Goal: Information Seeking & Learning: Learn about a topic

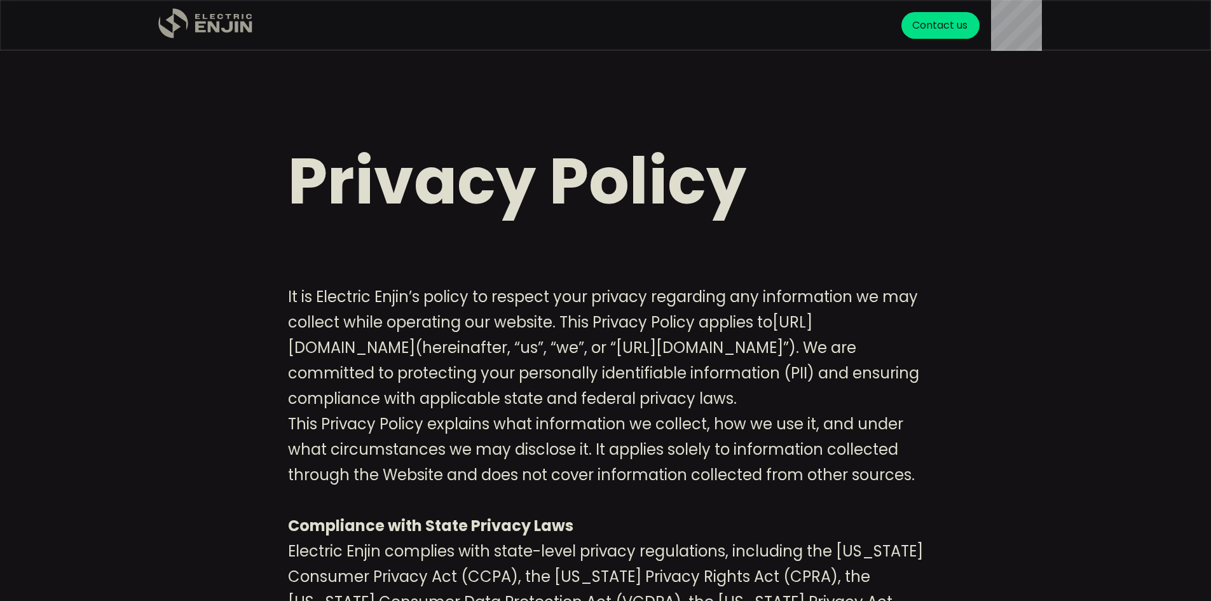
click at [208, 27] on icon ".st0{fill:#dfddc8;}" at bounding box center [205, 23] width 95 height 31
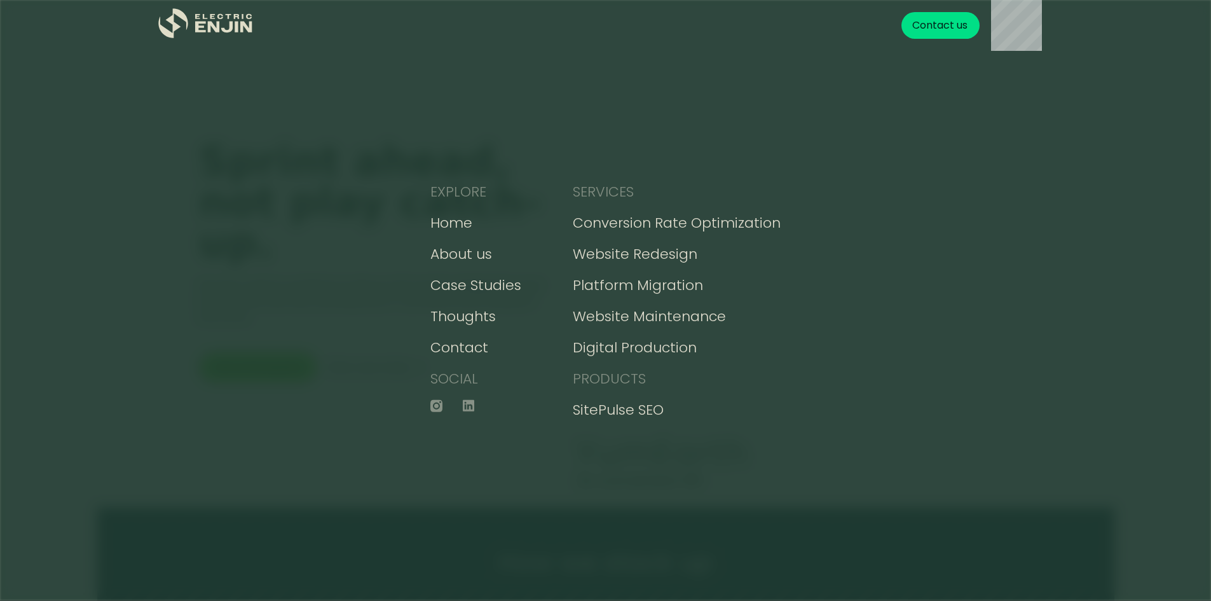
scroll to position [5729, 0]
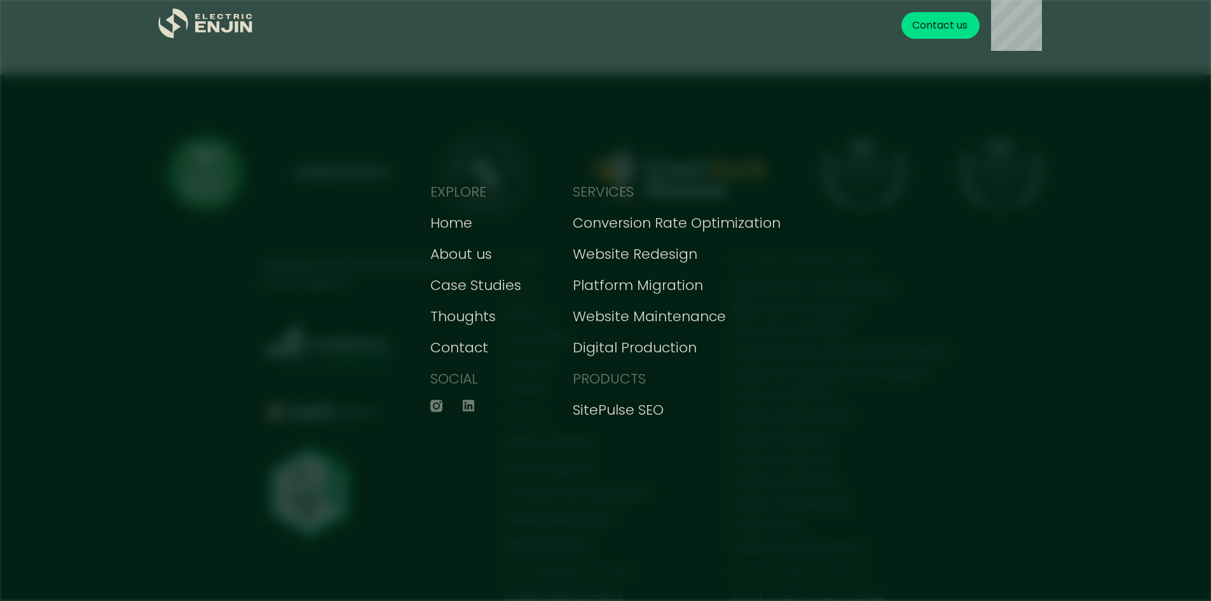
click at [870, 472] on div "EXPLORE Home About us Case Studies Thoughts Contact SOCIAL SERVICES Conversion …" at bounding box center [605, 300] width 1211 height 601
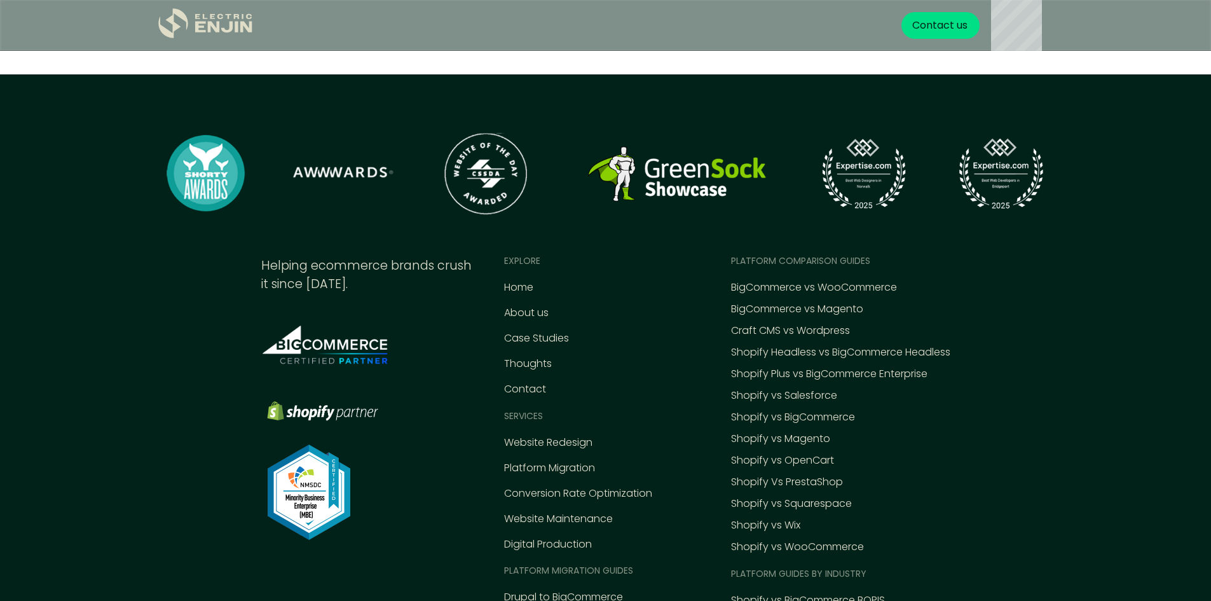
scroll to position [5666, 0]
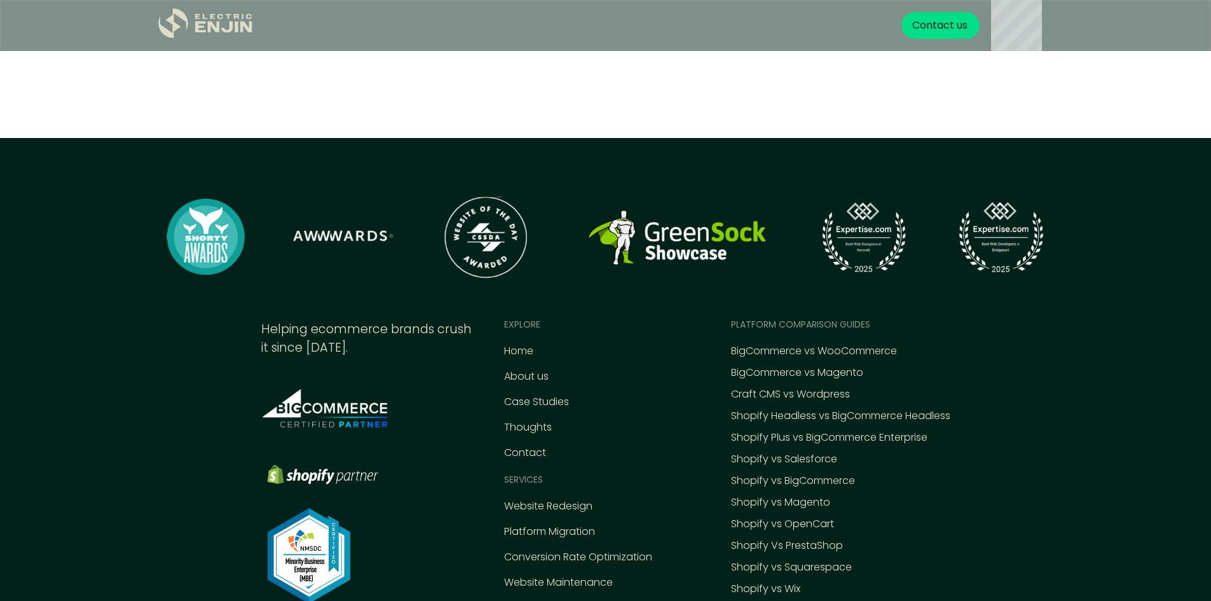
click at [791, 318] on div "Platform comparison Guides" at bounding box center [800, 324] width 139 height 13
click at [773, 387] on div "Craft CMS vs Wordpress" at bounding box center [790, 394] width 119 height 15
